Goal: Find specific page/section

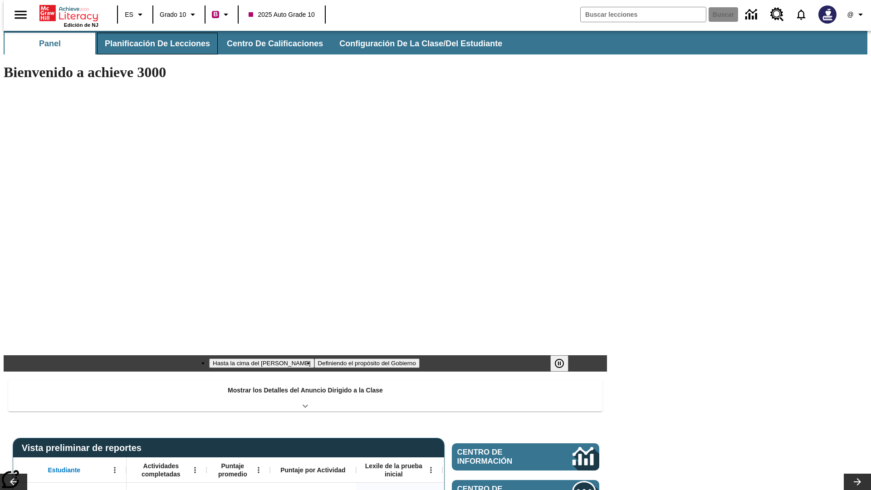
click at [152, 44] on button "Planificación de lecciones" at bounding box center [157, 44] width 121 height 22
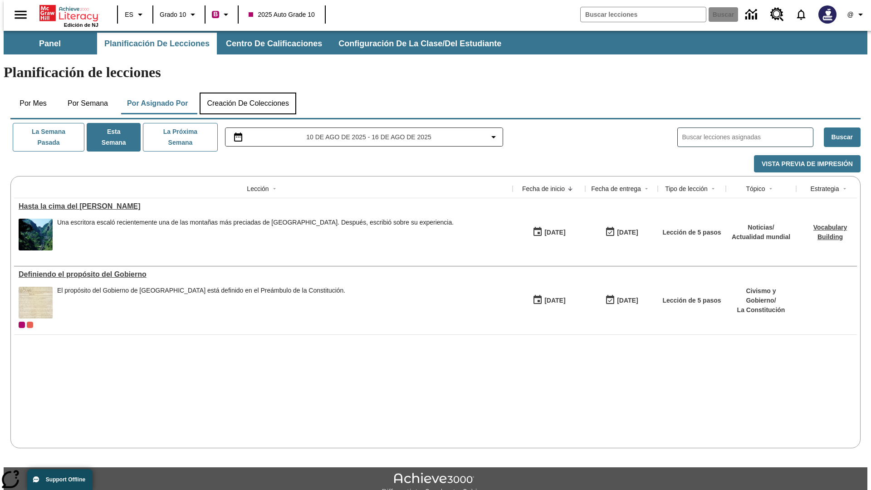
click at [248, 93] on button "Creación de colecciones" at bounding box center [248, 104] width 97 height 22
